Goal: Check status: Check status

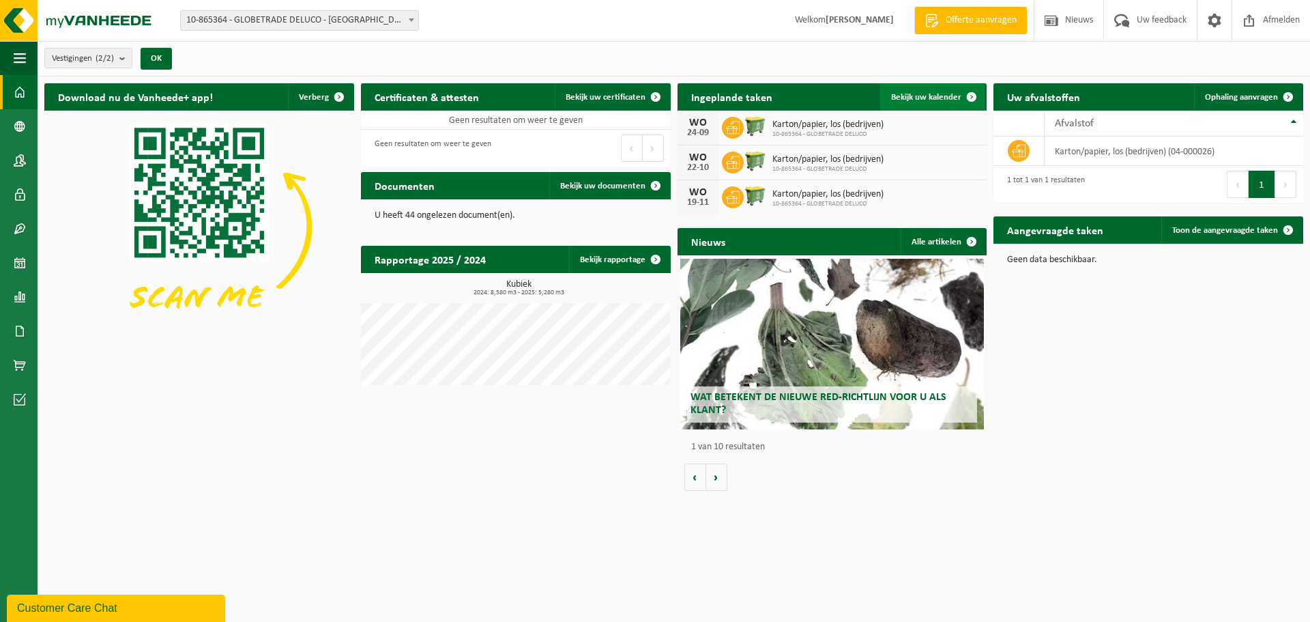
click at [931, 101] on link "Bekijk uw kalender" at bounding box center [932, 96] width 105 height 27
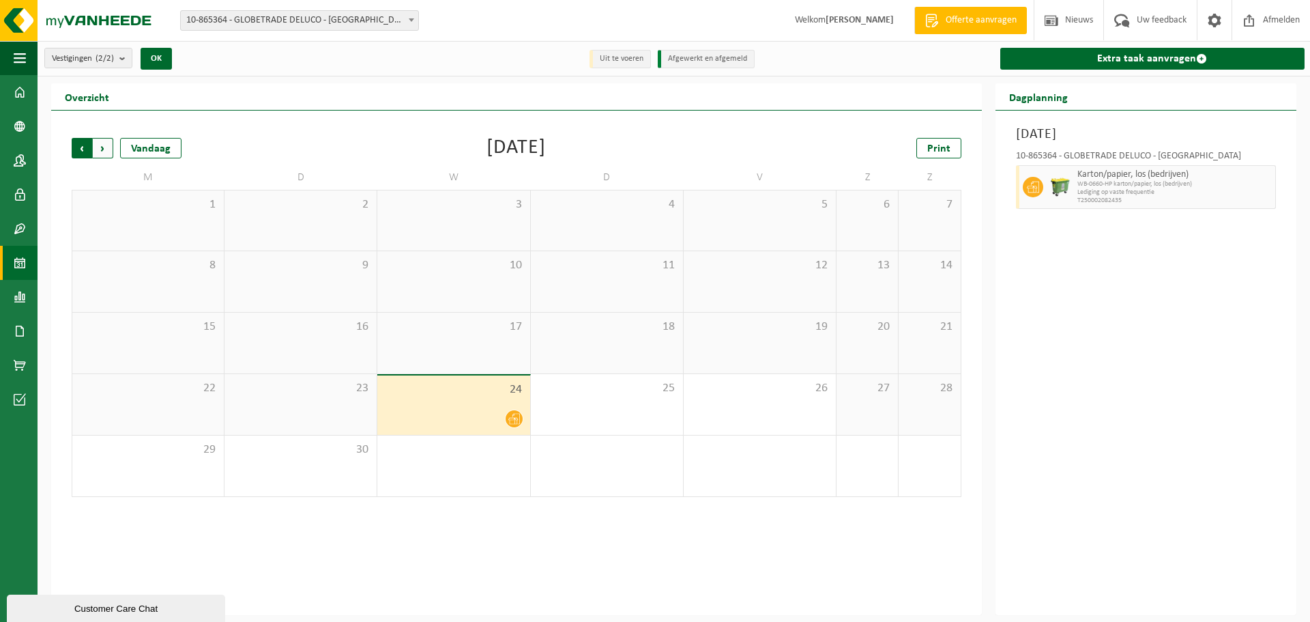
click at [106, 149] on span "Volgende" at bounding box center [103, 148] width 20 height 20
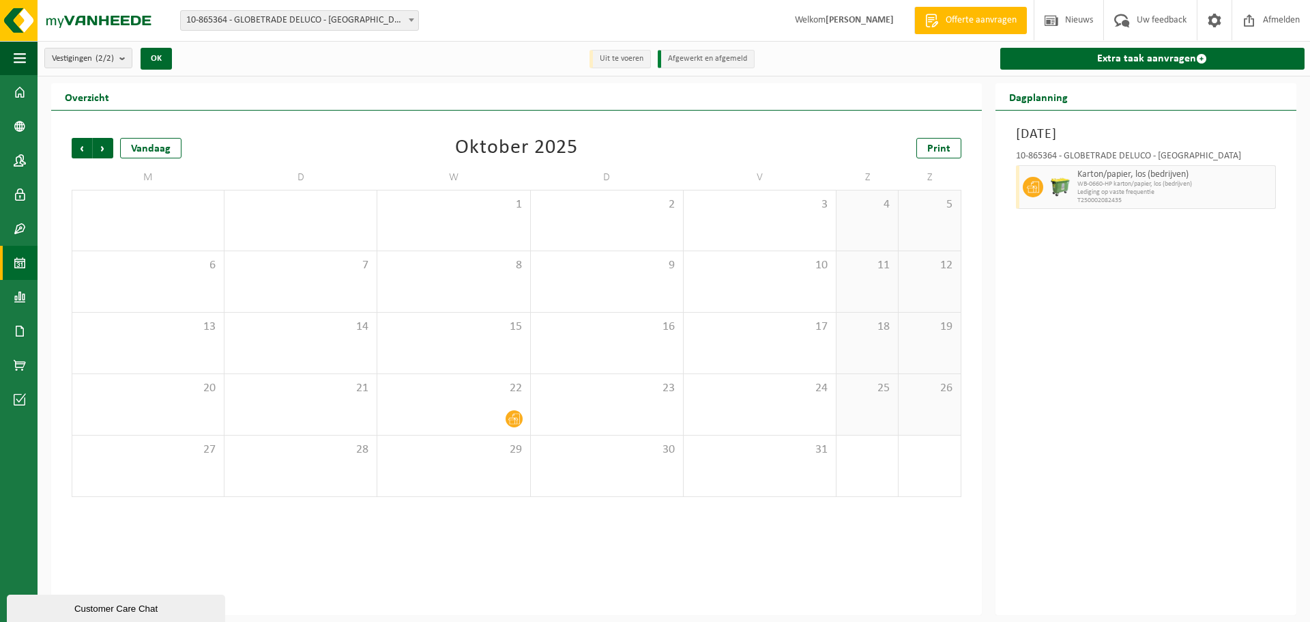
click at [106, 149] on span "Volgende" at bounding box center [103, 148] width 20 height 20
click at [1085, 190] on span "Lediging op vaste frequentie" at bounding box center [1174, 192] width 194 height 8
click at [1034, 190] on icon at bounding box center [1033, 187] width 12 height 12
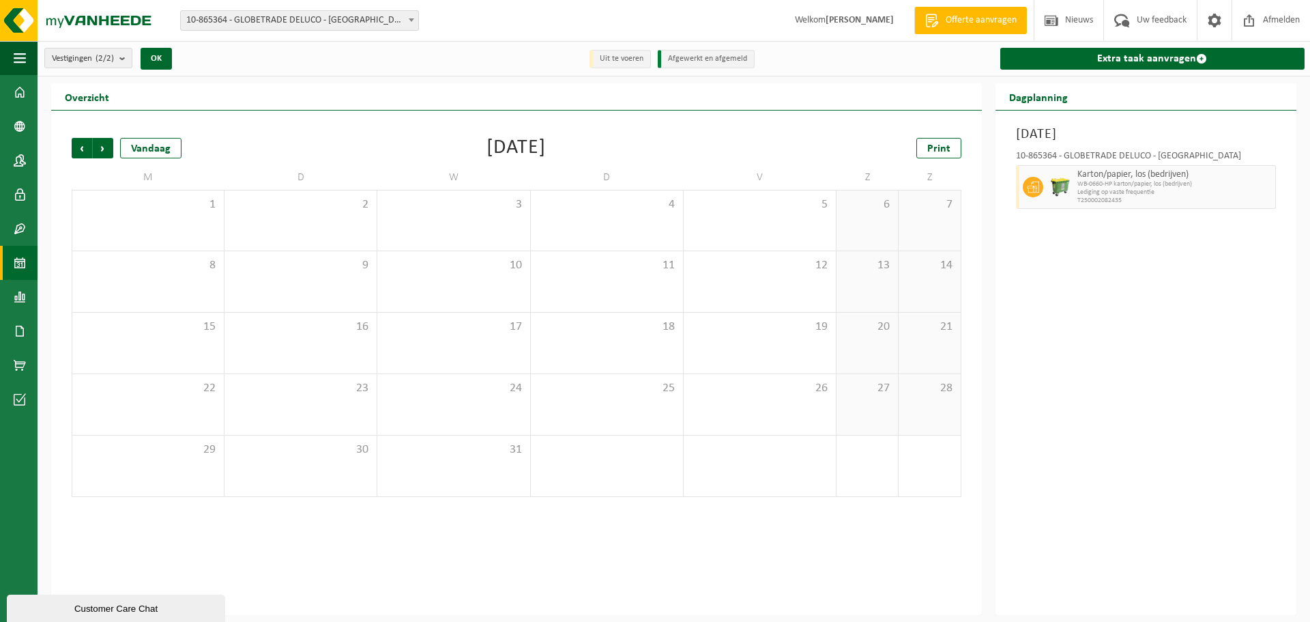
click at [1034, 190] on icon at bounding box center [1033, 187] width 12 height 12
click at [83, 153] on span "Vorige" at bounding box center [82, 148] width 20 height 20
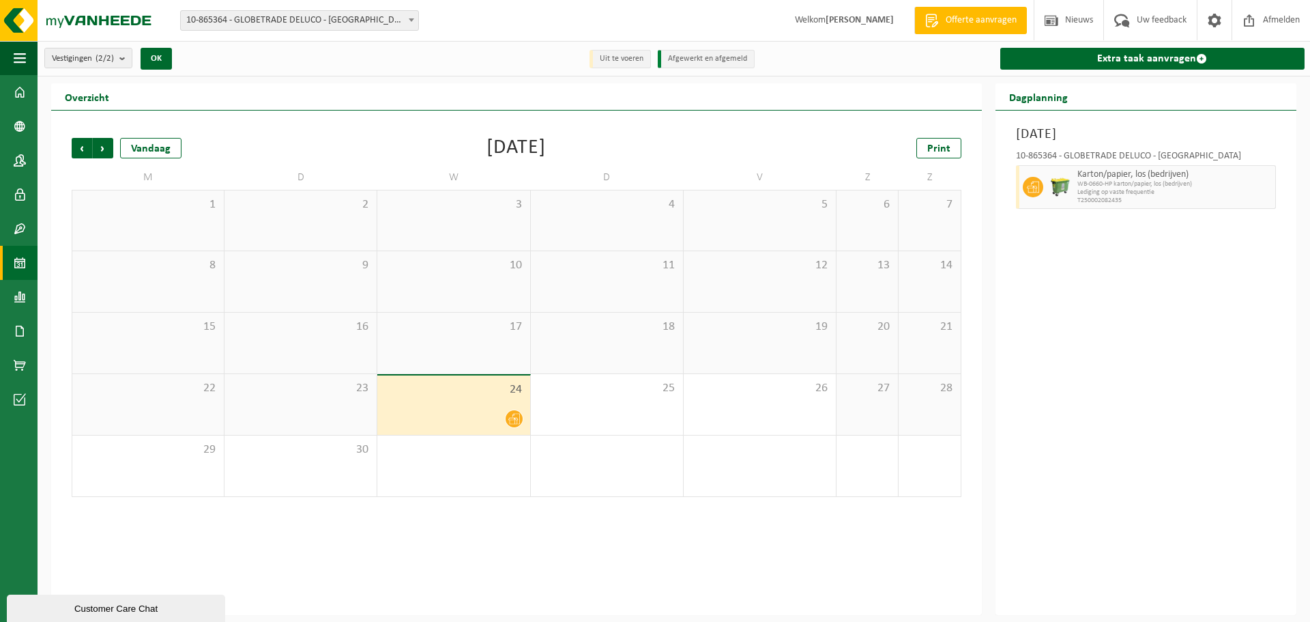
click at [83, 153] on span "Vorige" at bounding box center [82, 148] width 20 height 20
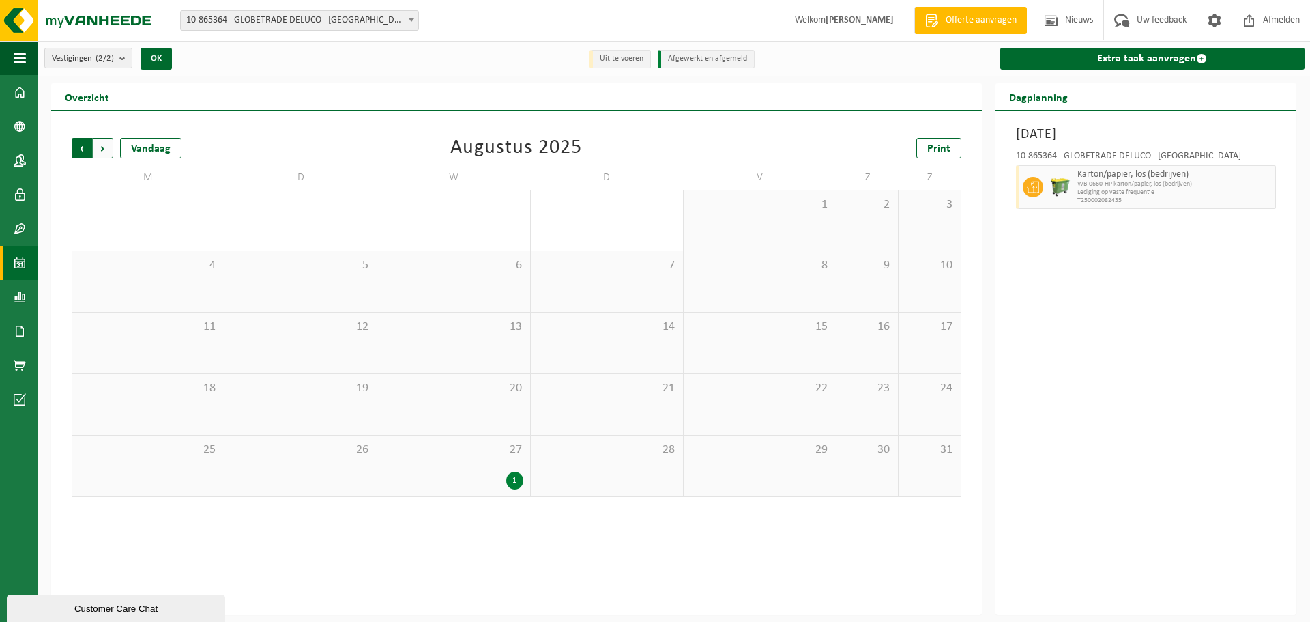
click at [106, 153] on span "Volgende" at bounding box center [103, 148] width 20 height 20
